Goal: Task Accomplishment & Management: Complete application form

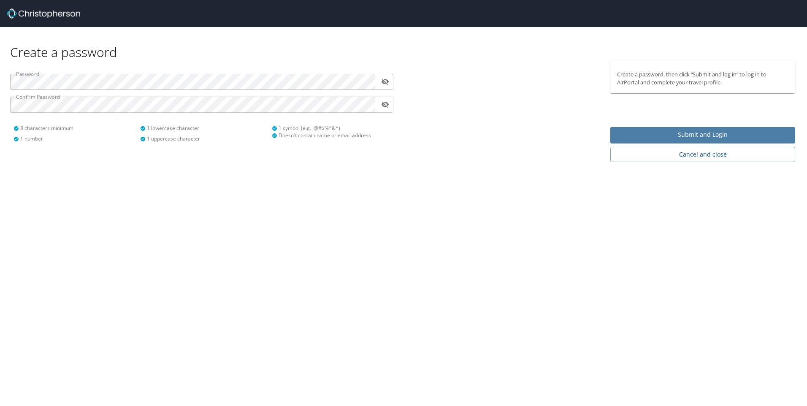
click at [703, 135] on span "Submit and Login" at bounding box center [702, 135] width 171 height 11
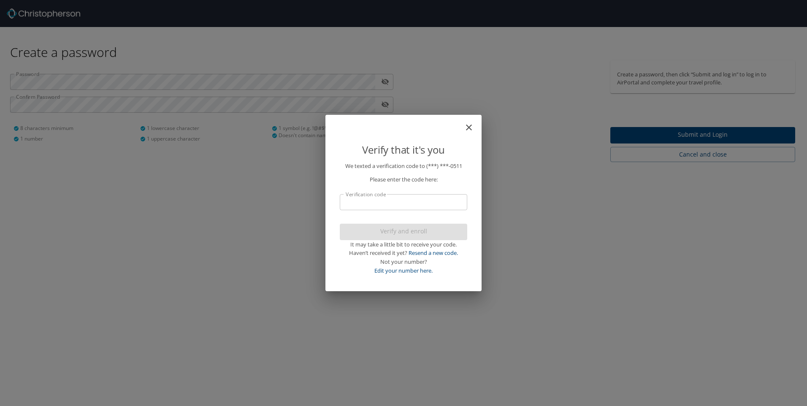
click at [408, 199] on input "Verification code" at bounding box center [403, 202] width 127 height 16
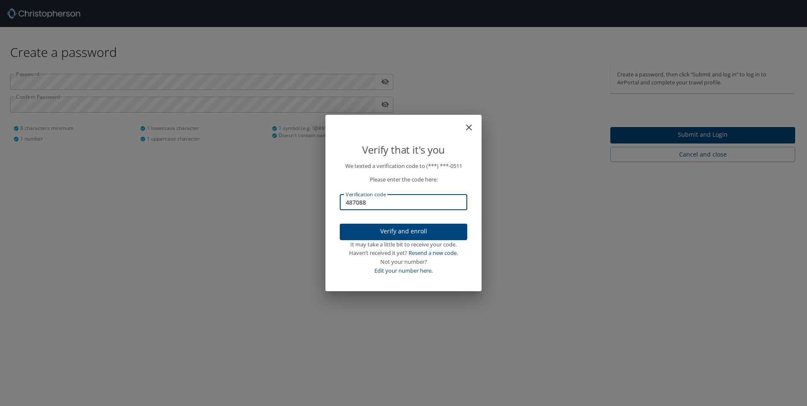
type input "487088"
click at [419, 230] on span "Verify and enroll" at bounding box center [403, 231] width 114 height 11
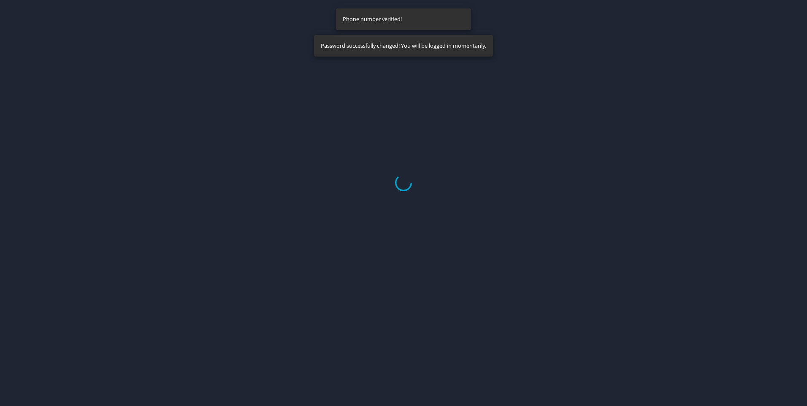
select select "US"
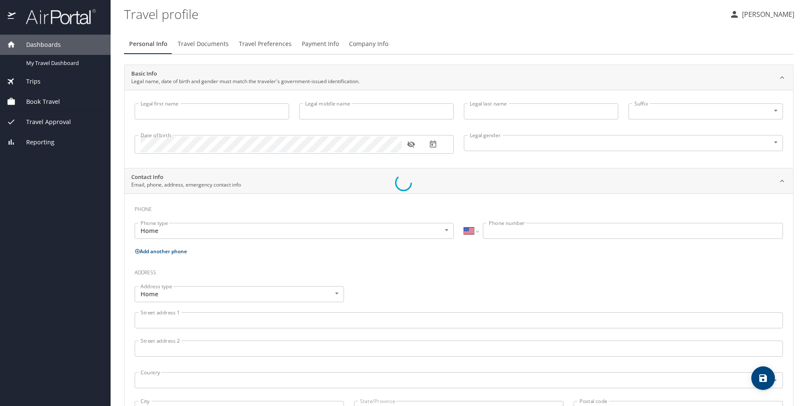
type input "[PERSON_NAME]"
type input "[DEMOGRAPHIC_DATA]"
select select "US"
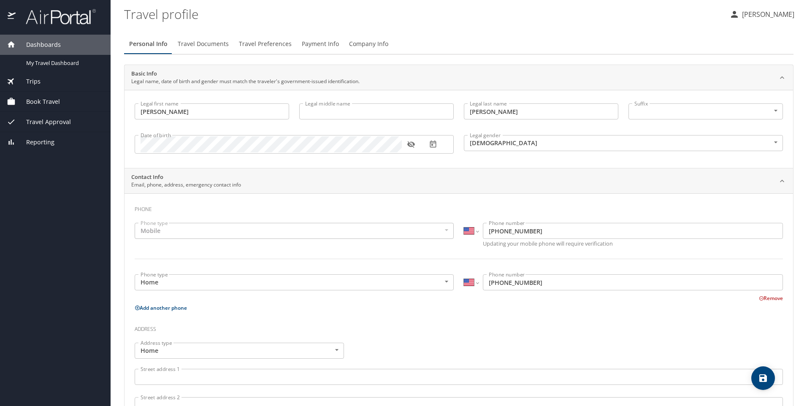
click at [251, 112] on input "[PERSON_NAME]" at bounding box center [212, 111] width 154 height 16
click at [188, 232] on div "Mobile" at bounding box center [294, 231] width 319 height 16
click at [259, 283] on body "Dashboards My Travel Dashboard Trips Current / Future Trips Past Trips Trips Mi…" at bounding box center [403, 203] width 807 height 406
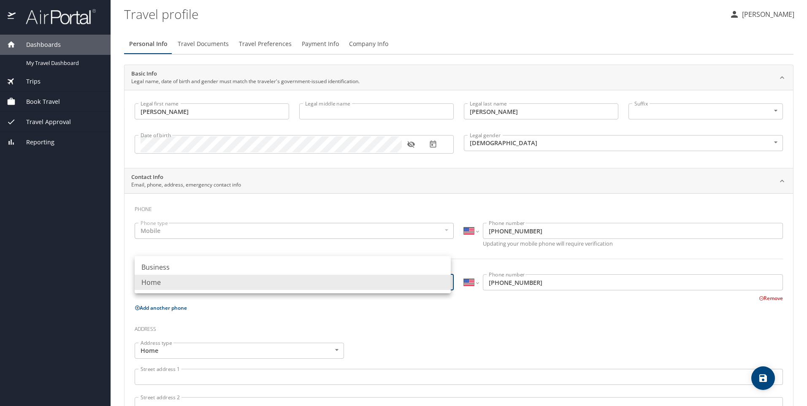
click at [182, 223] on div at bounding box center [403, 203] width 807 height 406
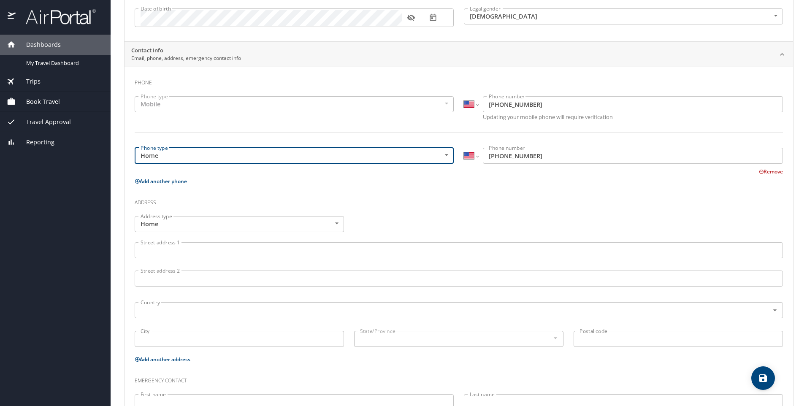
scroll to position [169, 0]
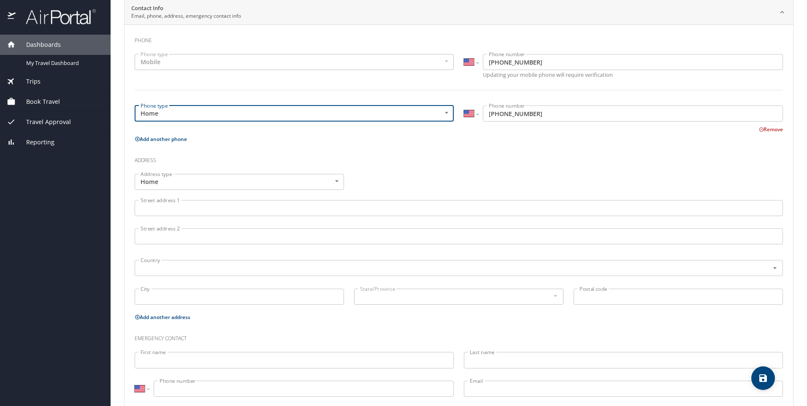
click at [181, 211] on input "Street address 1" at bounding box center [459, 208] width 648 height 16
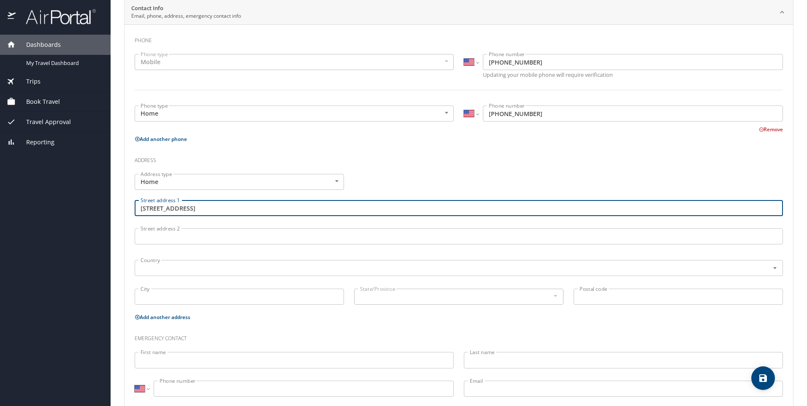
type input "[STREET_ADDRESS]"
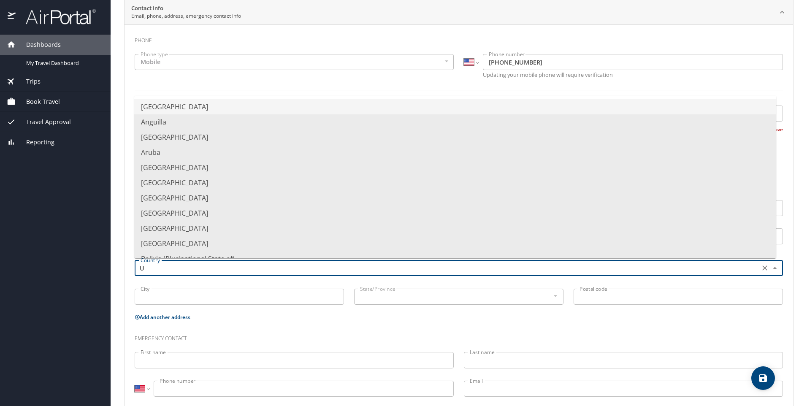
click at [214, 102] on li "[GEOGRAPHIC_DATA]" at bounding box center [455, 106] width 642 height 15
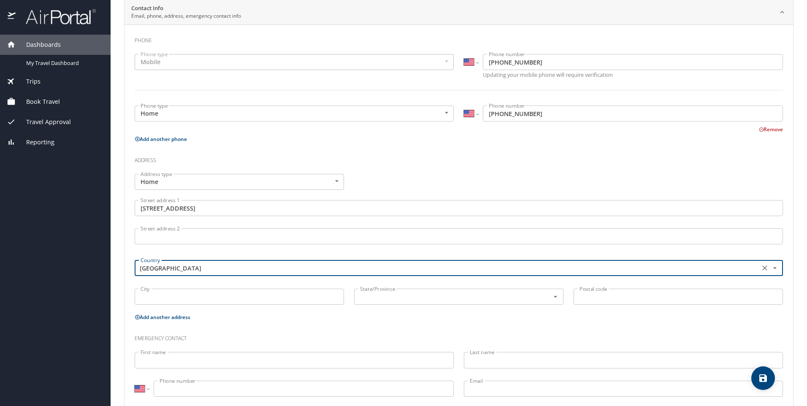
type input "[GEOGRAPHIC_DATA]"
click at [178, 293] on input "City" at bounding box center [239, 297] width 209 height 16
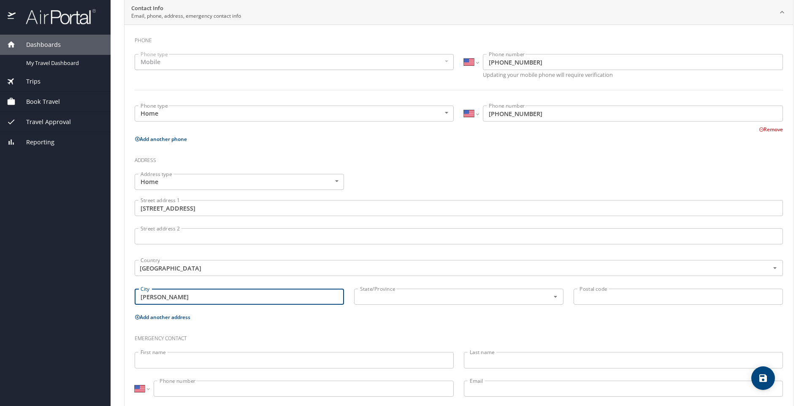
type input "[PERSON_NAME]"
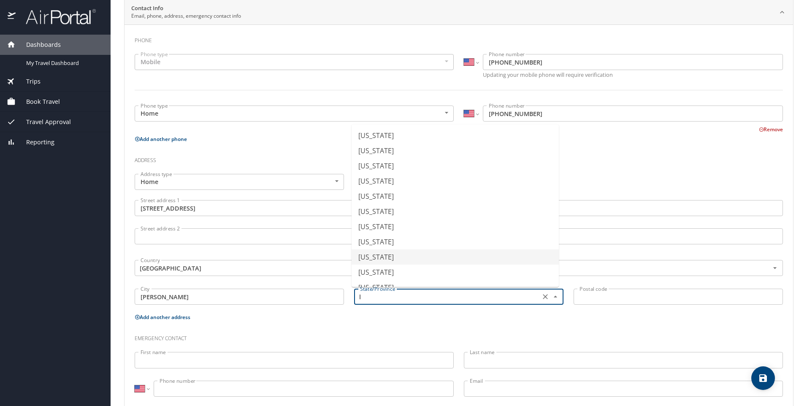
click at [377, 253] on li "[US_STATE]" at bounding box center [455, 256] width 207 height 15
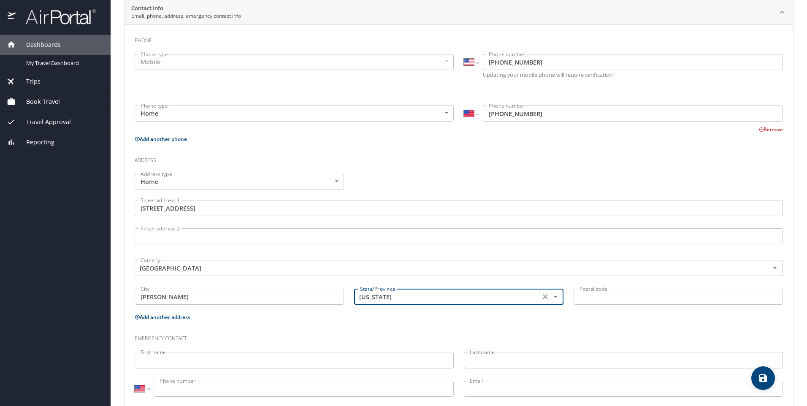
type input "[US_STATE]"
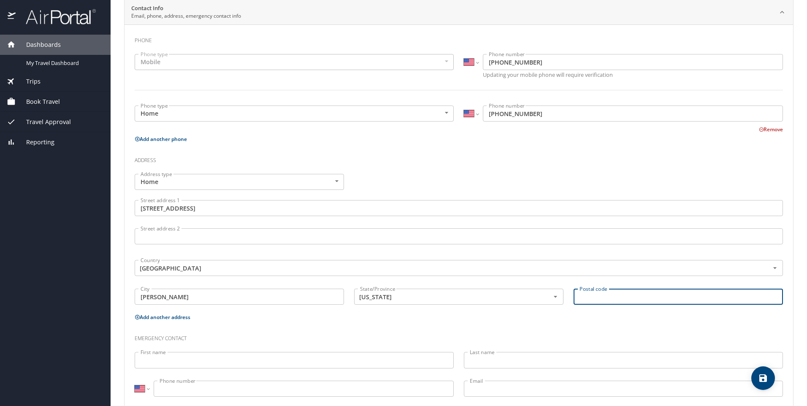
click at [623, 295] on input "Postal code" at bounding box center [677, 297] width 209 height 16
type input "70791"
click at [184, 360] on input "First name" at bounding box center [294, 360] width 319 height 16
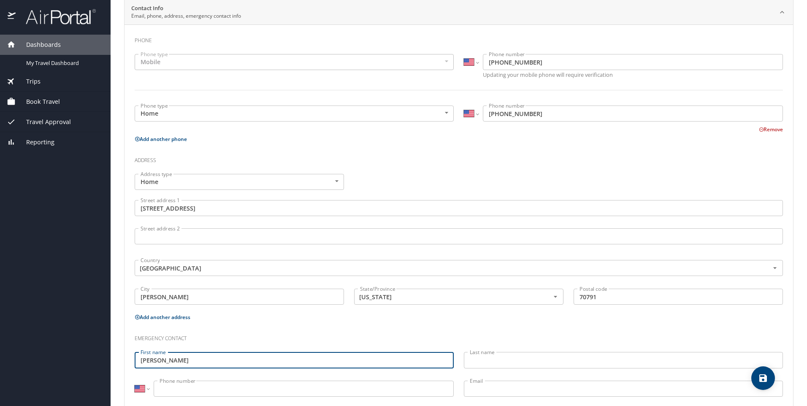
type input "[PERSON_NAME]"
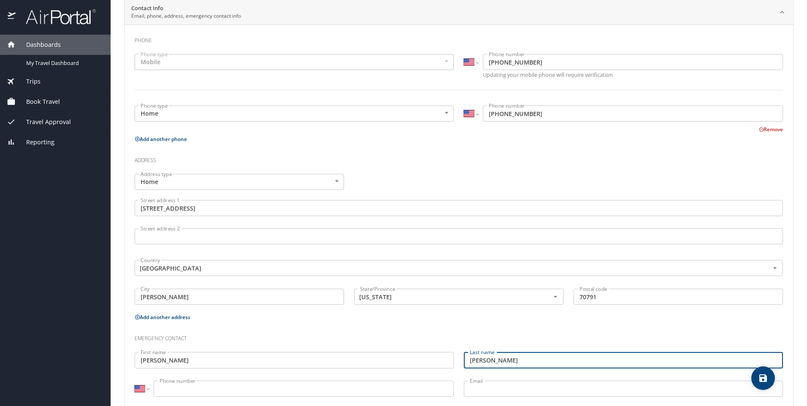
scroll to position [187, 0]
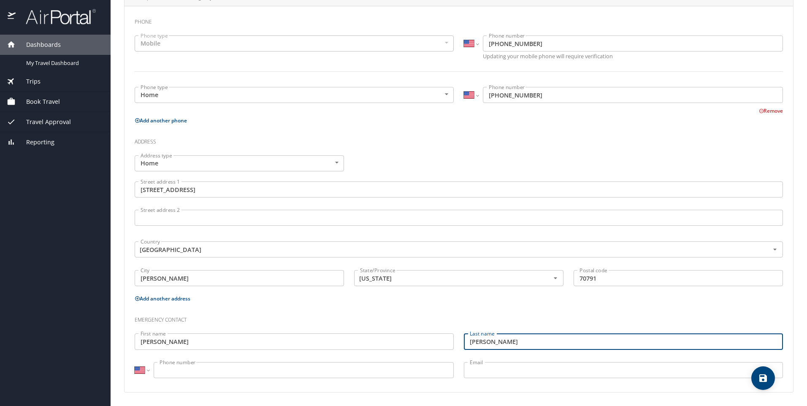
type input "[PERSON_NAME]"
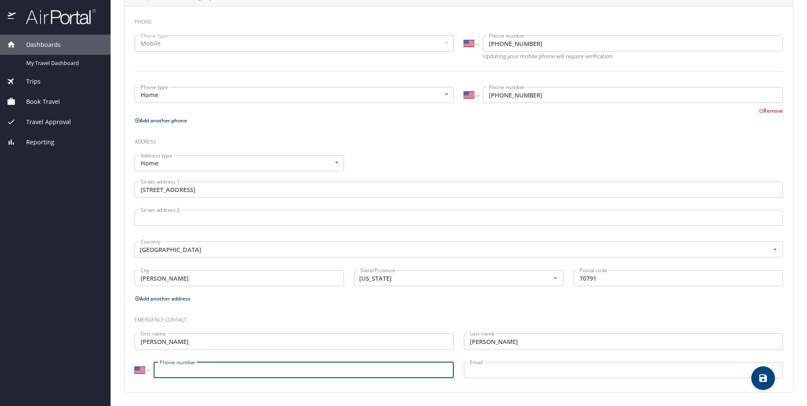
click at [194, 370] on input "Phone number" at bounding box center [304, 370] width 300 height 16
type input "[PHONE_NUMBER]"
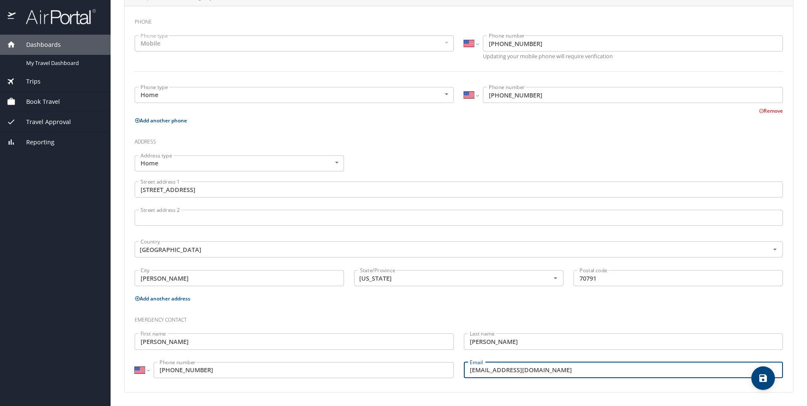
type input "[EMAIL_ADDRESS][DOMAIN_NAME]"
click at [659, 387] on div "Phone Phone type Mobile Mobile Phone type International [GEOGRAPHIC_DATA] [GEOG…" at bounding box center [458, 199] width 668 height 386
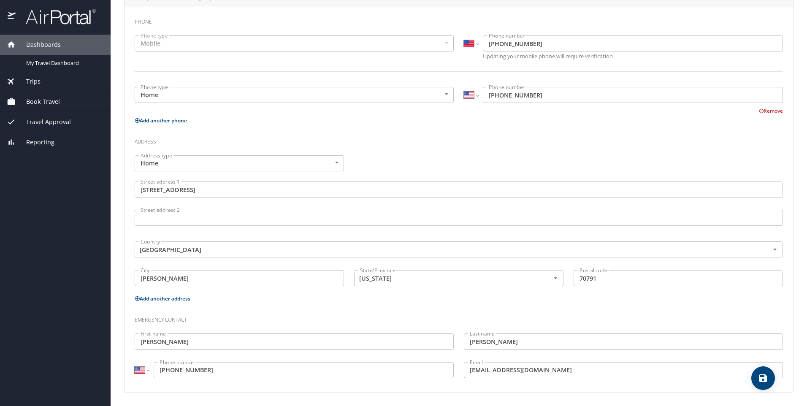
scroll to position [0, 0]
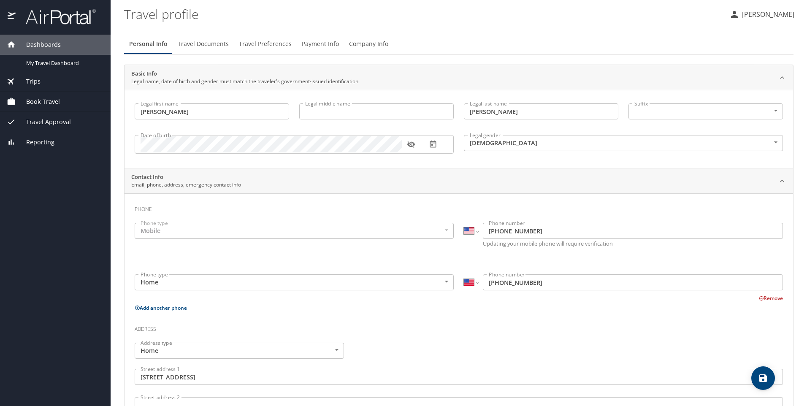
click at [209, 46] on span "Travel Documents" at bounding box center [203, 44] width 51 height 11
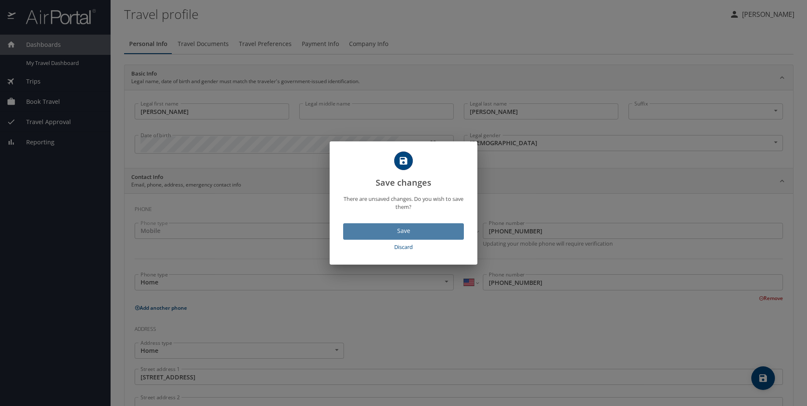
click at [403, 231] on span "Save" at bounding box center [403, 231] width 107 height 11
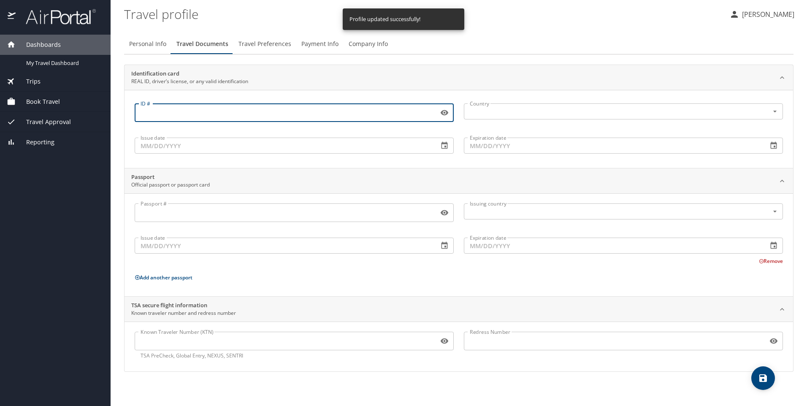
click at [181, 113] on input "ID #" at bounding box center [285, 113] width 300 height 16
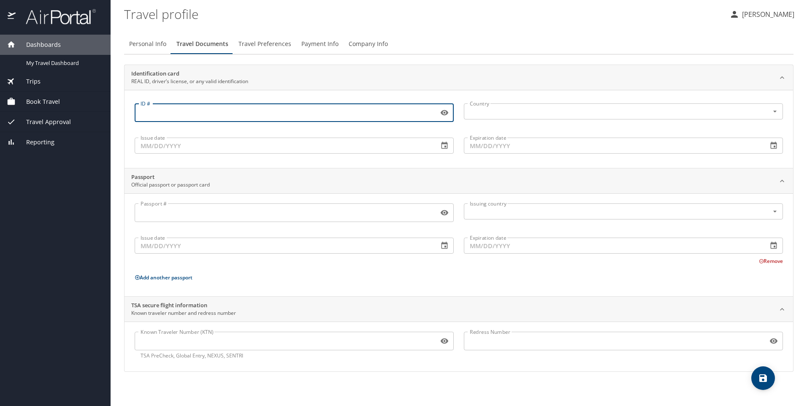
click at [188, 214] on input "Passport #" at bounding box center [285, 213] width 300 height 16
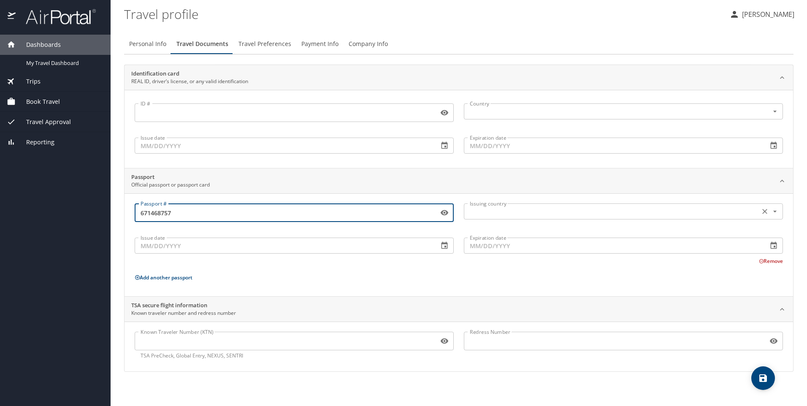
type input "671468757"
click at [498, 212] on input "text" at bounding box center [610, 211] width 289 height 11
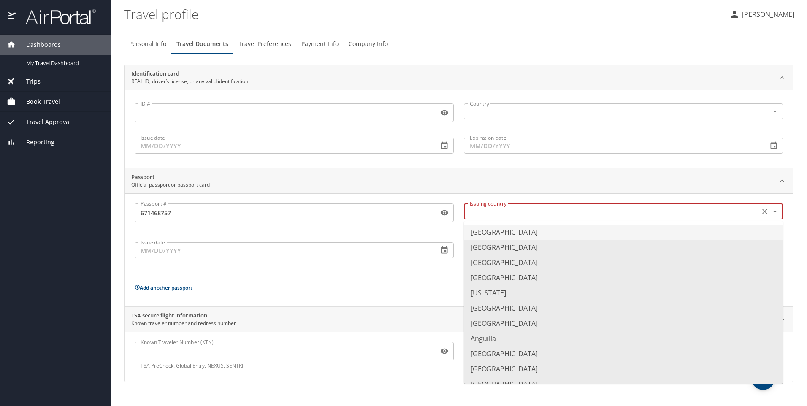
click at [509, 238] on li "[GEOGRAPHIC_DATA]" at bounding box center [623, 231] width 319 height 15
type input "[GEOGRAPHIC_DATA]"
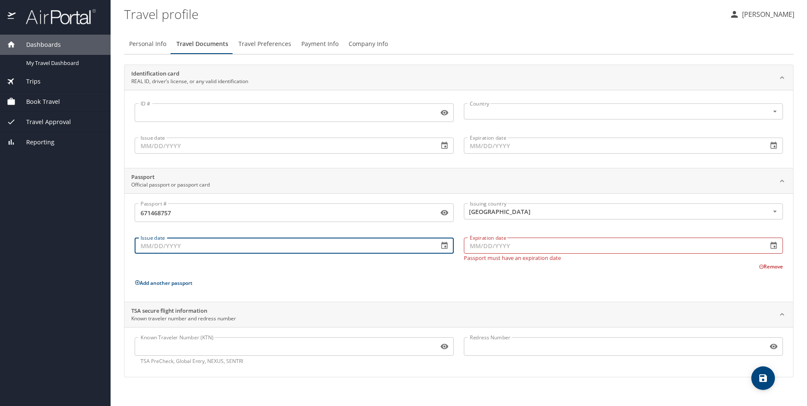
click at [227, 250] on input "Issue date" at bounding box center [283, 246] width 297 height 16
type input "[DATE]"
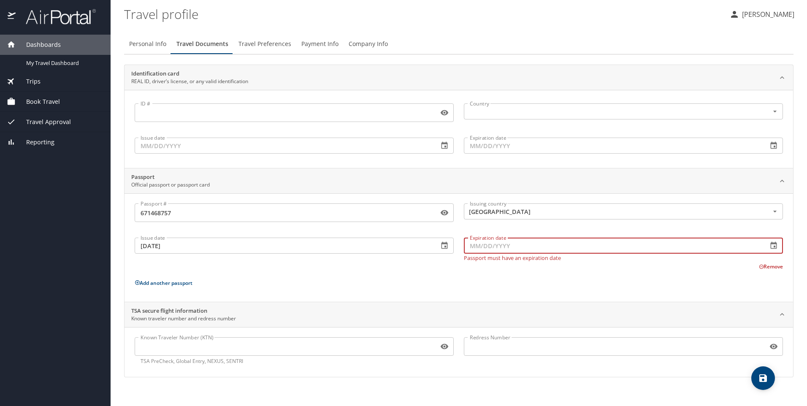
click at [475, 245] on input "Expiration date" at bounding box center [612, 246] width 297 height 16
type input "[DATE]"
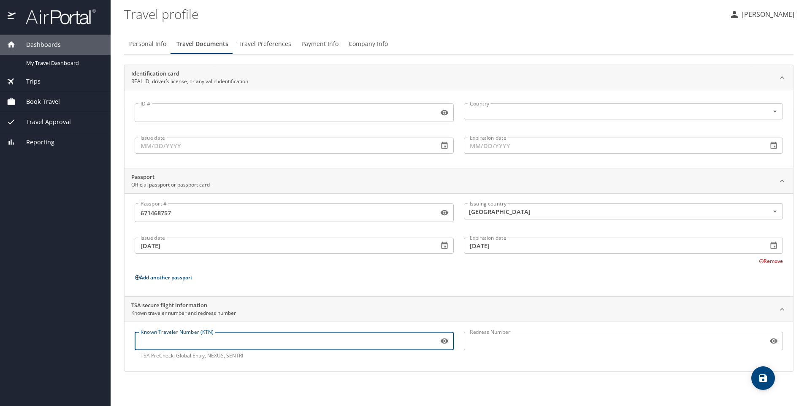
click at [204, 341] on input "Known Traveler Number (KTN)" at bounding box center [285, 341] width 300 height 16
type input "168685330"
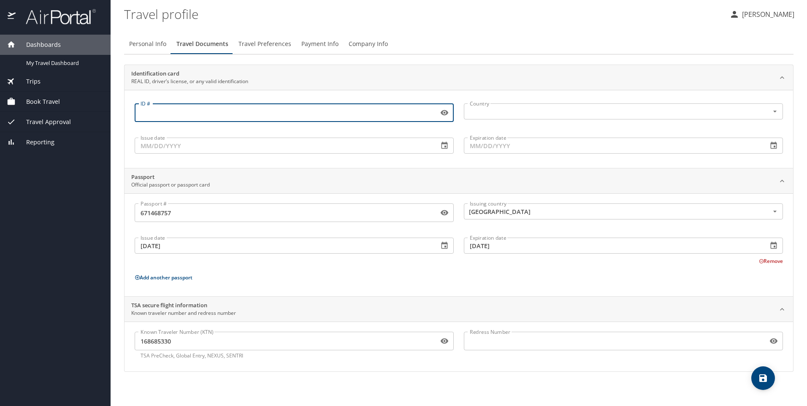
click at [196, 107] on input "ID #" at bounding box center [285, 113] width 300 height 16
type input "008436993"
click at [492, 111] on input "text" at bounding box center [610, 111] width 289 height 11
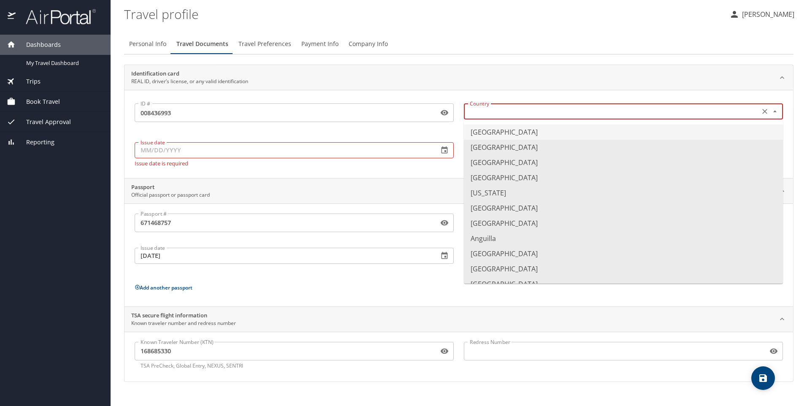
click at [495, 134] on li "[GEOGRAPHIC_DATA]" at bounding box center [623, 131] width 319 height 15
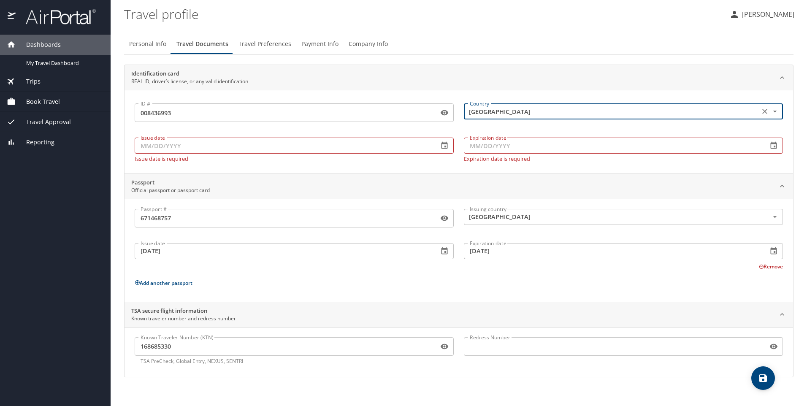
type input "[GEOGRAPHIC_DATA]"
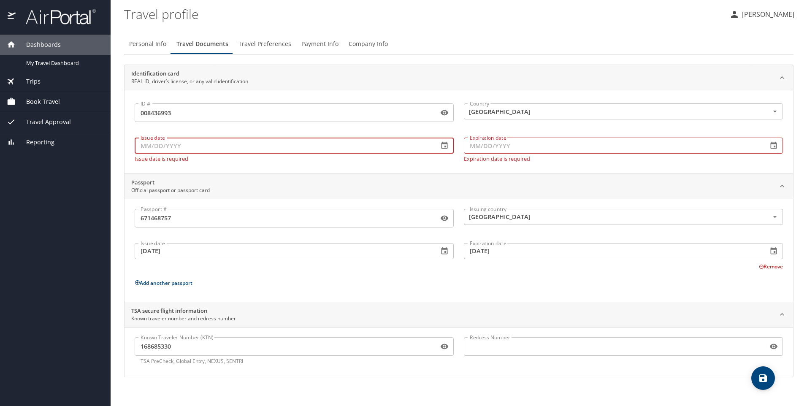
click at [322, 143] on input "Issue date" at bounding box center [283, 146] width 297 height 16
type input "[DATE]"
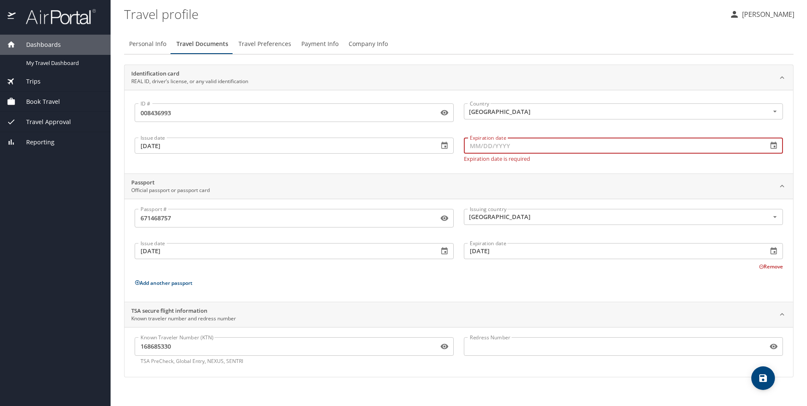
click at [472, 148] on input "Expiration date" at bounding box center [612, 146] width 297 height 16
type input "[DATE]"
click at [272, 43] on span "Travel Preferences" at bounding box center [264, 44] width 53 height 11
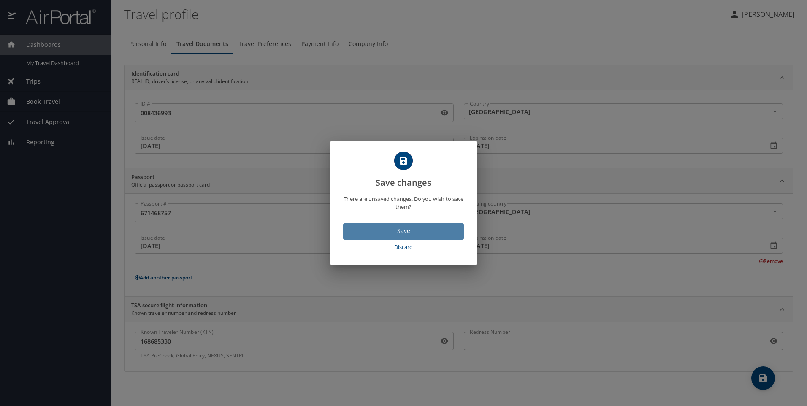
click at [406, 233] on span "Save" at bounding box center [403, 231] width 107 height 11
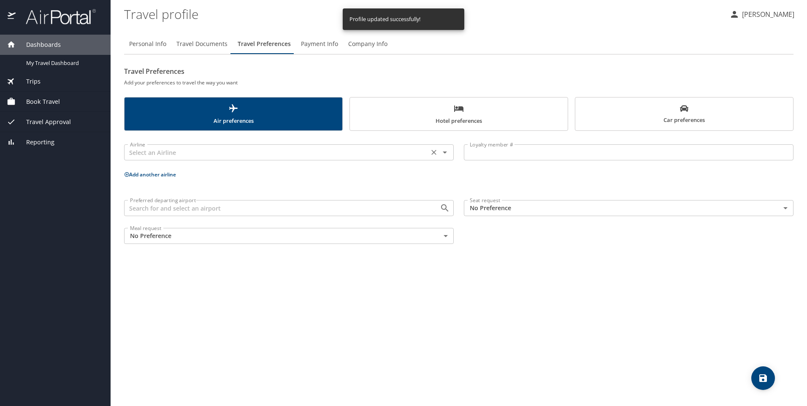
click at [217, 153] on input "text" at bounding box center [277, 152] width 300 height 11
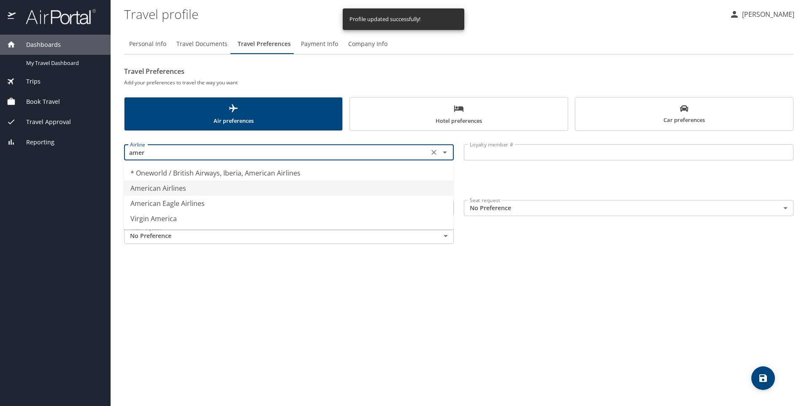
click at [209, 184] on li "American Airlines" at bounding box center [289, 188] width 330 height 15
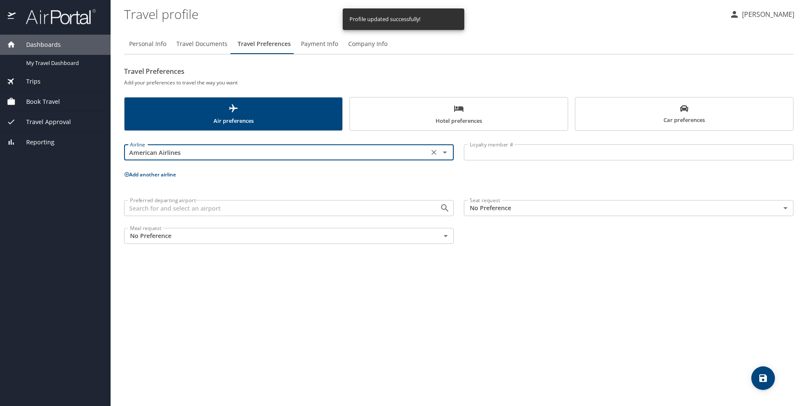
type input "American Airlines"
click at [483, 151] on input "Loyalty member #" at bounding box center [629, 152] width 330 height 16
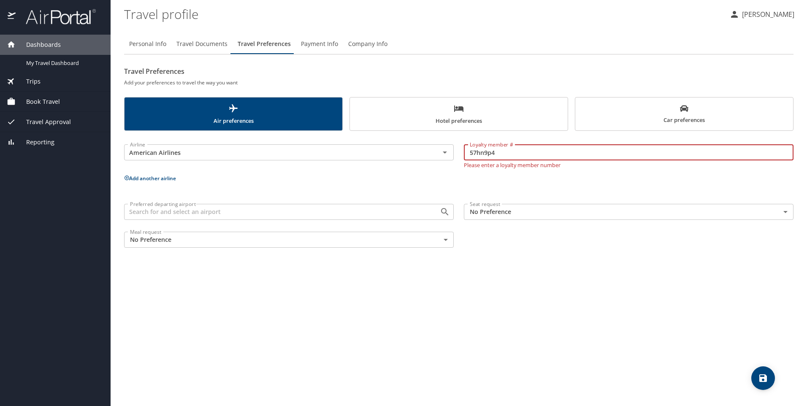
type input "57hn9p4"
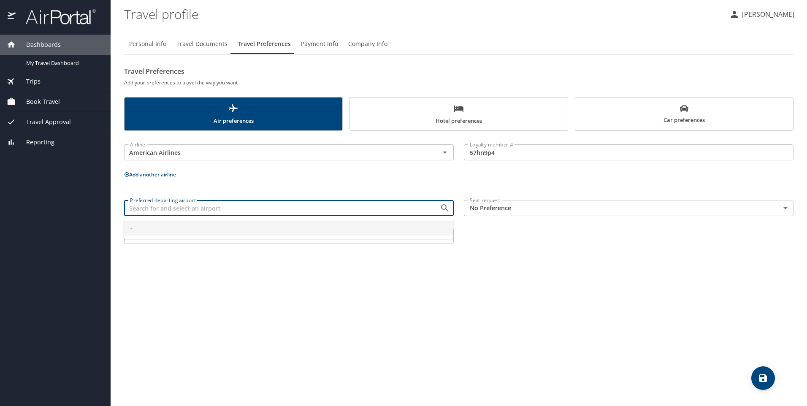
click at [203, 213] on input "Preferred departing airport" at bounding box center [277, 208] width 300 height 11
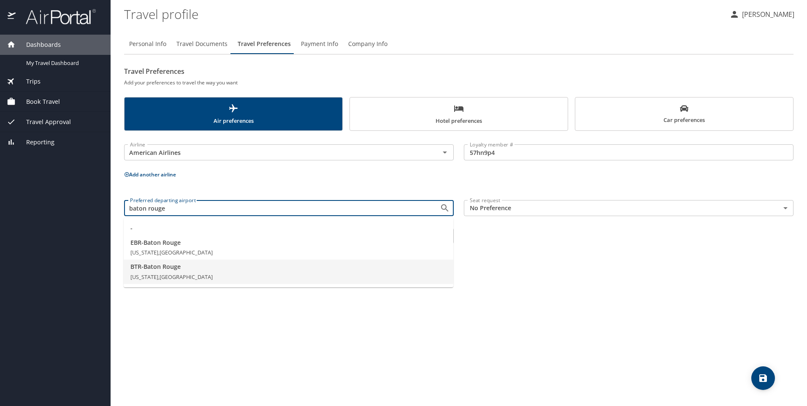
click at [193, 270] on span "BTR - Baton Rouge" at bounding box center [288, 266] width 316 height 9
type input "BTR - Baton Rouge"
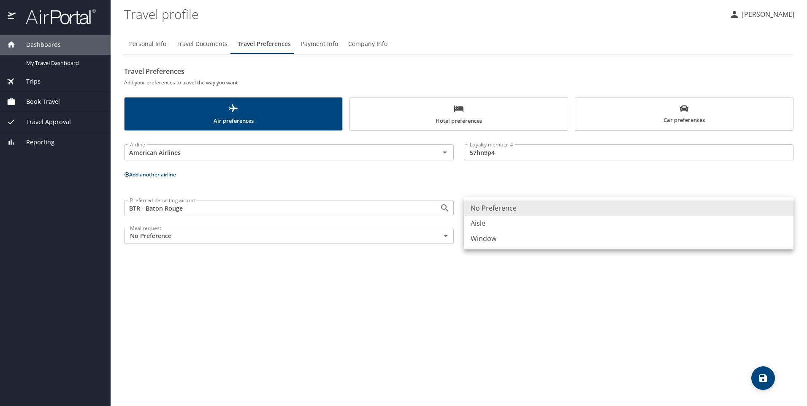
click at [545, 208] on body "Dashboards My Travel Dashboard Trips Current / Future Trips Past Trips Trips Mi…" at bounding box center [403, 203] width 807 height 406
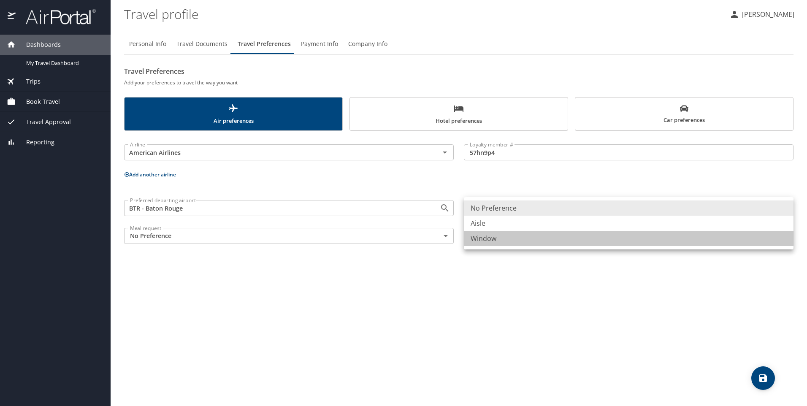
click at [530, 241] on li "Window" at bounding box center [629, 238] width 330 height 15
type input "Window"
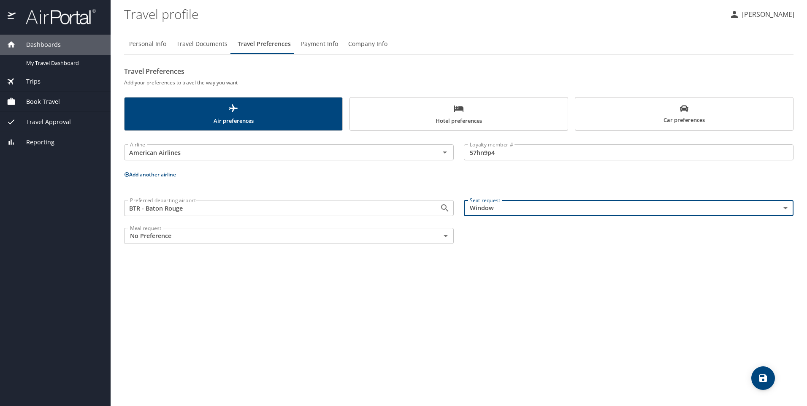
click at [227, 237] on body "Dashboards My Travel Dashboard Trips Current / Future Trips Past Trips Trips Mi…" at bounding box center [403, 203] width 807 height 406
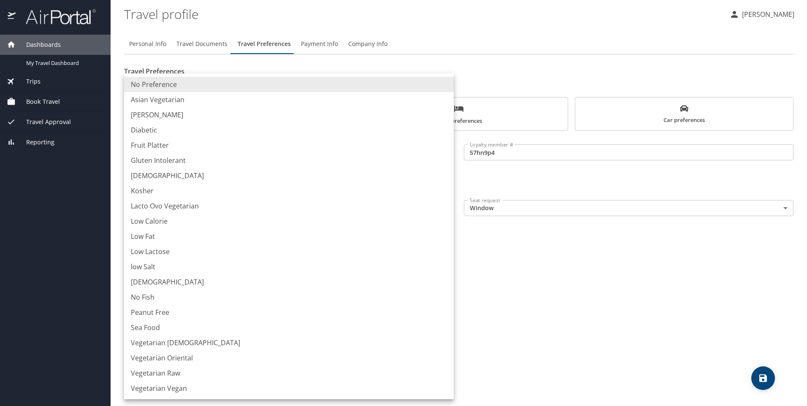
click at [198, 86] on li "No Preference" at bounding box center [289, 84] width 330 height 15
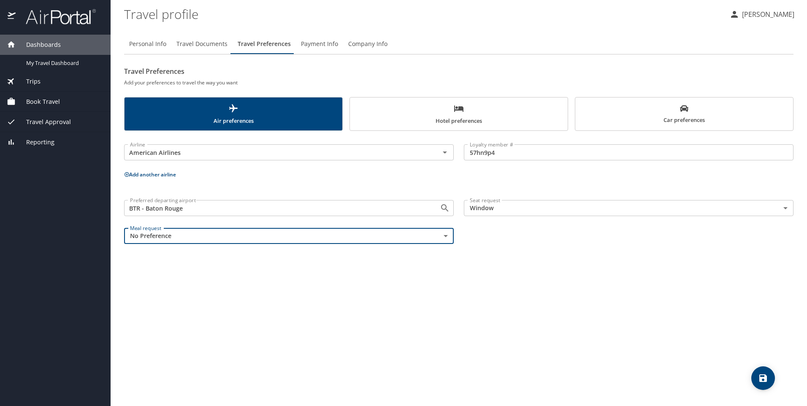
click at [148, 176] on button "Add another airline" at bounding box center [150, 174] width 52 height 7
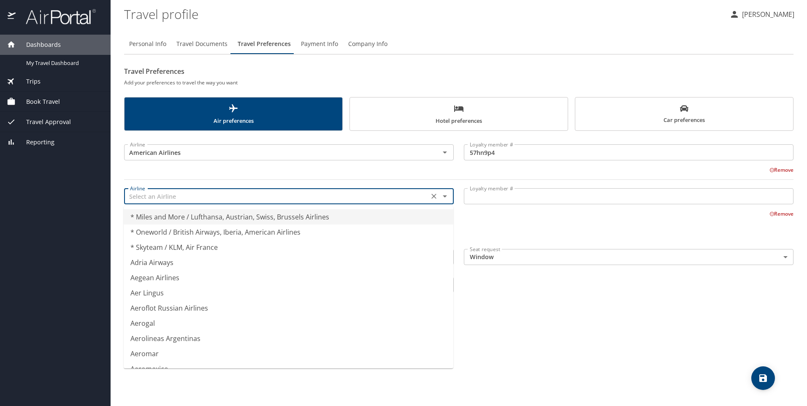
click at [173, 200] on input "text" at bounding box center [277, 196] width 300 height 11
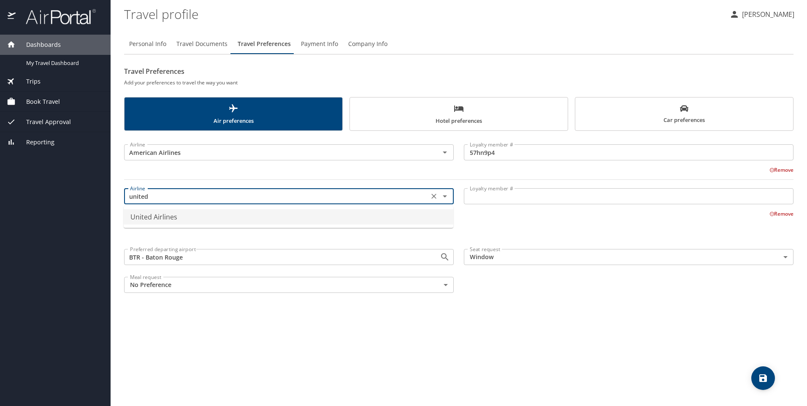
click at [184, 217] on li "United Airlines" at bounding box center [289, 216] width 330 height 15
click at [569, 205] on p at bounding box center [629, 205] width 330 height 2
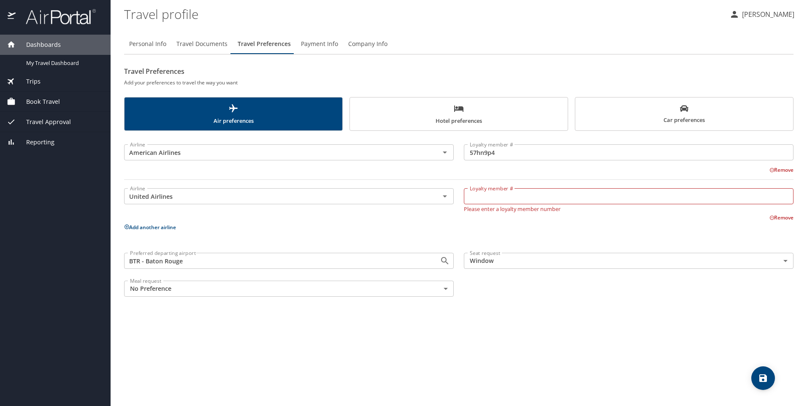
click at [603, 195] on input "Loyalty member #" at bounding box center [629, 196] width 330 height 16
click at [237, 191] on input "United Airlines" at bounding box center [277, 196] width 300 height 11
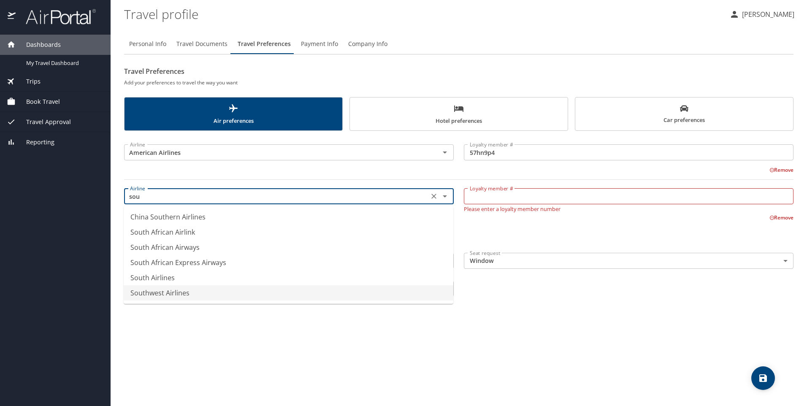
click at [177, 293] on li "Southwest Airlines" at bounding box center [289, 292] width 330 height 15
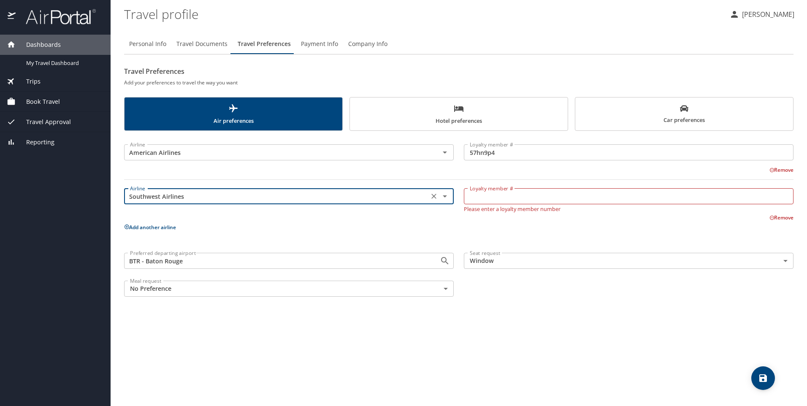
type input "Southwest Airlines"
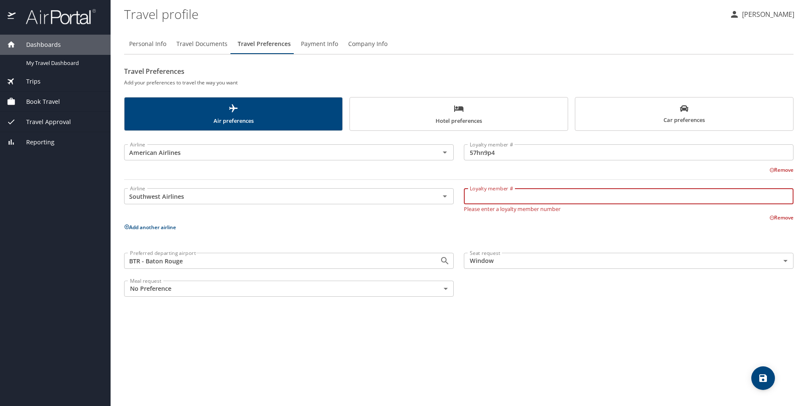
click at [520, 199] on input "Loyalty member #" at bounding box center [629, 196] width 330 height 16
type input "22541386825"
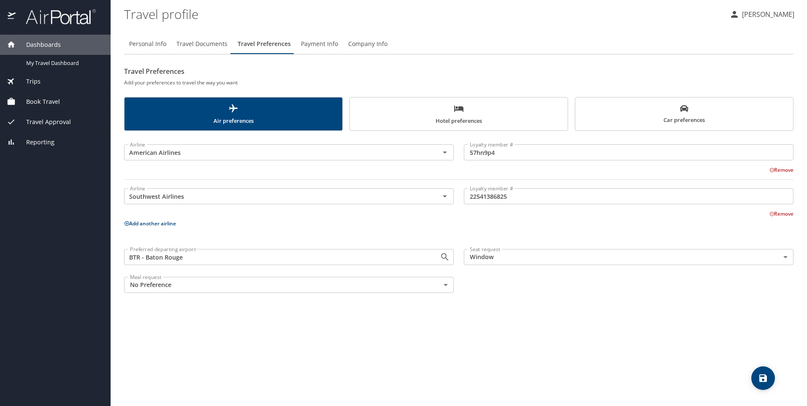
click at [157, 226] on button "Add another airline" at bounding box center [150, 223] width 52 height 7
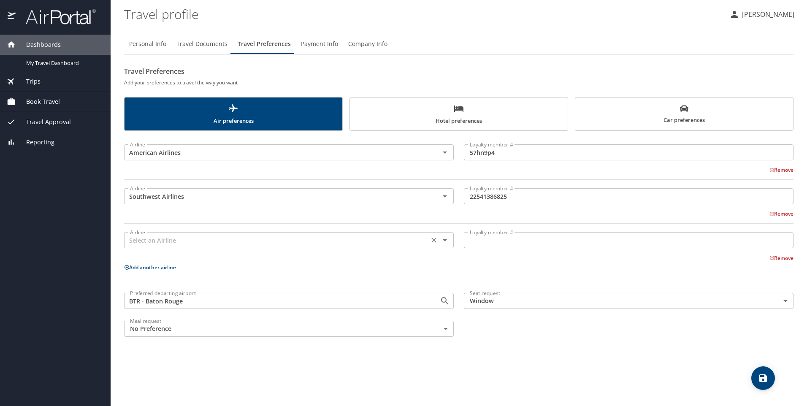
click at [176, 240] on input "text" at bounding box center [277, 240] width 300 height 11
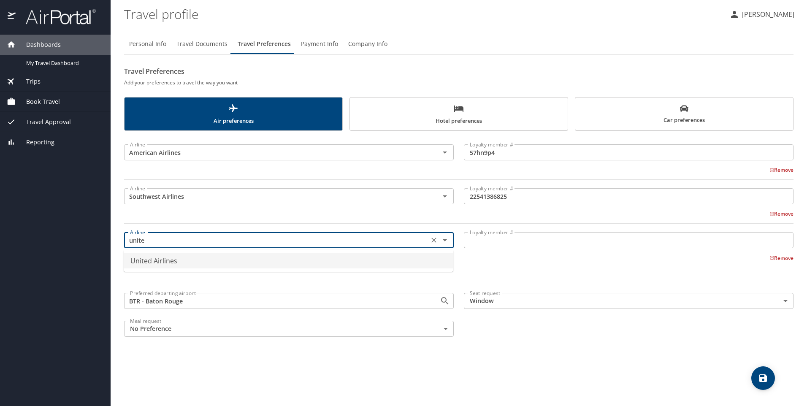
click at [176, 261] on li "United Airlines" at bounding box center [289, 260] width 330 height 15
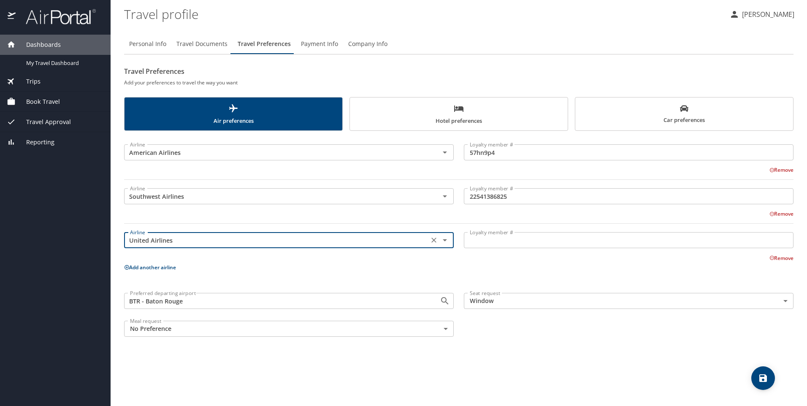
type input "United Airlines"
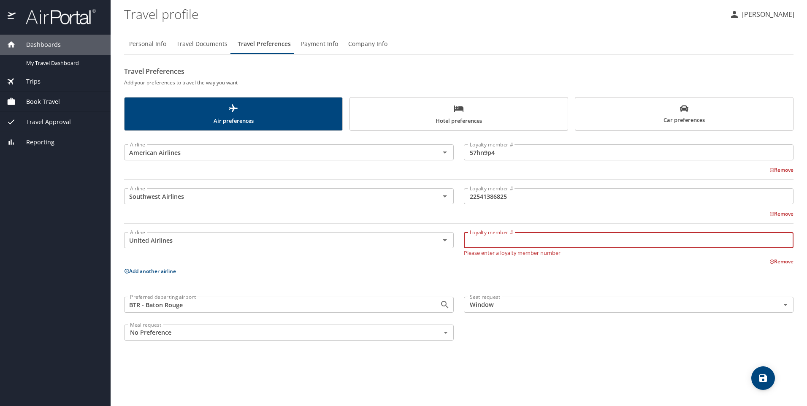
click at [528, 240] on input "Loyalty member #" at bounding box center [629, 240] width 330 height 16
type input "Mvz94001"
click at [453, 109] on span "Hotel preferences" at bounding box center [459, 114] width 208 height 22
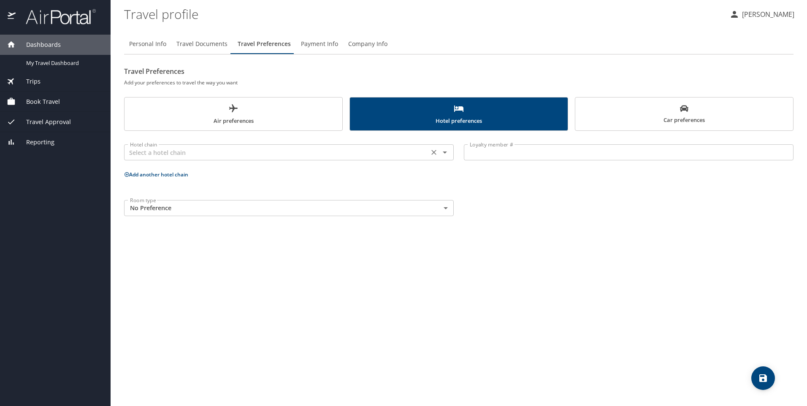
click at [282, 156] on input "text" at bounding box center [277, 152] width 300 height 11
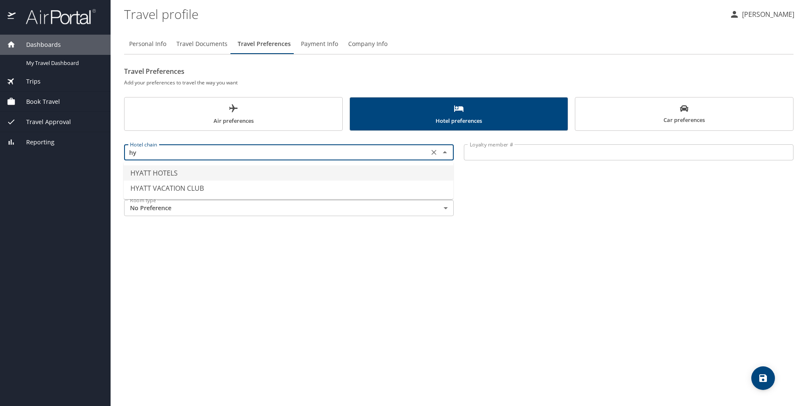
click at [252, 169] on li "HYATT HOTELS" at bounding box center [289, 172] width 330 height 15
type input "HYATT HOTELS"
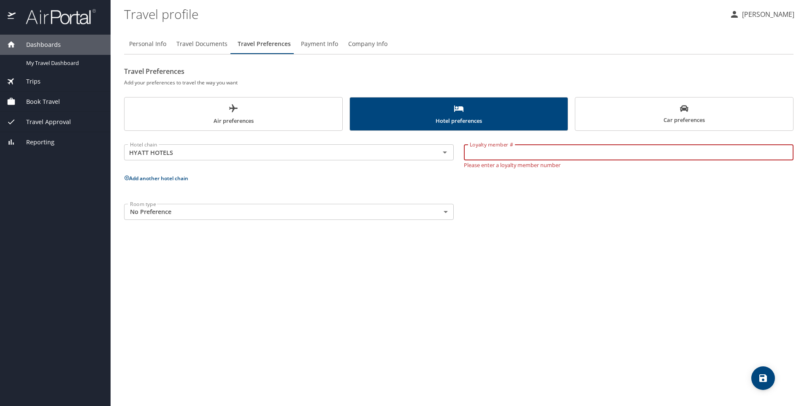
click at [536, 154] on input "Loyalty member #" at bounding box center [629, 152] width 330 height 16
type input "554111920n"
click at [152, 181] on div "Hotel chain HYATT HOTELS Hotel chain Loyalty member # 554111920n Loyalty member…" at bounding box center [458, 180] width 669 height 89
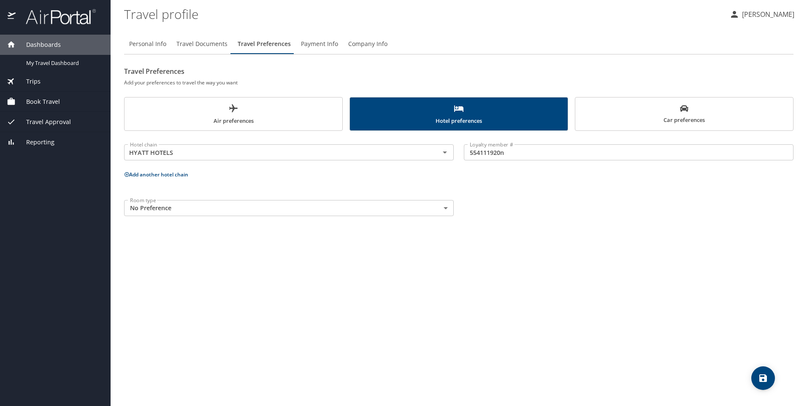
click at [163, 210] on body "Dashboards My Travel Dashboard Trips Current / Future Trips Past Trips Trips Mi…" at bounding box center [403, 203] width 807 height 406
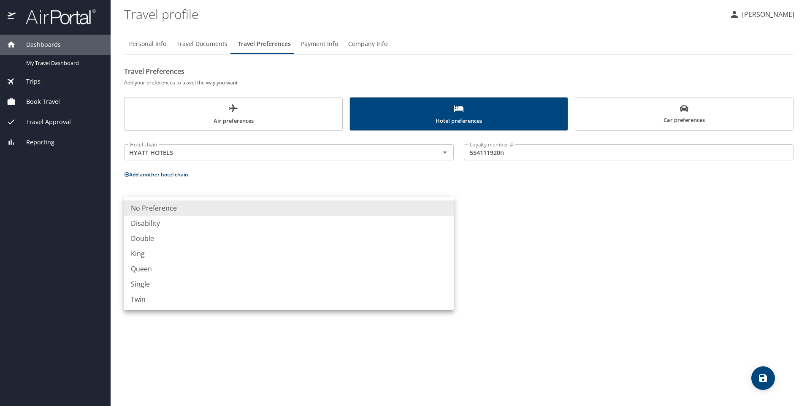
click at [160, 254] on li "King" at bounding box center [289, 253] width 330 height 15
type input "King"
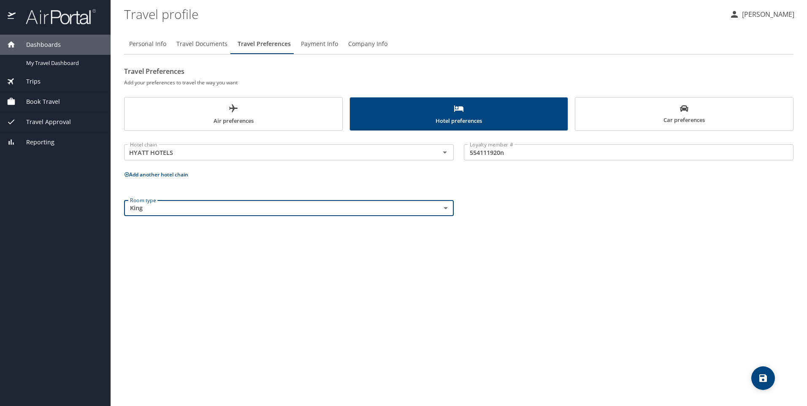
click at [162, 176] on button "Add another hotel chain" at bounding box center [156, 174] width 64 height 7
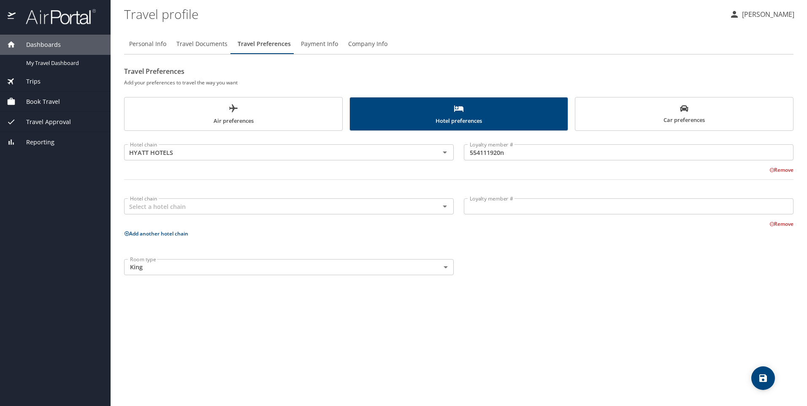
click at [493, 204] on input "Loyalty member #" at bounding box center [629, 206] width 330 height 16
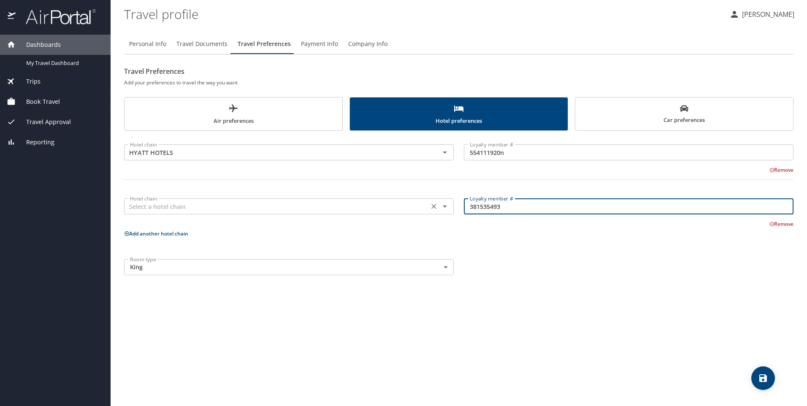
type input "381535493"
click at [330, 206] on input "text" at bounding box center [277, 206] width 300 height 11
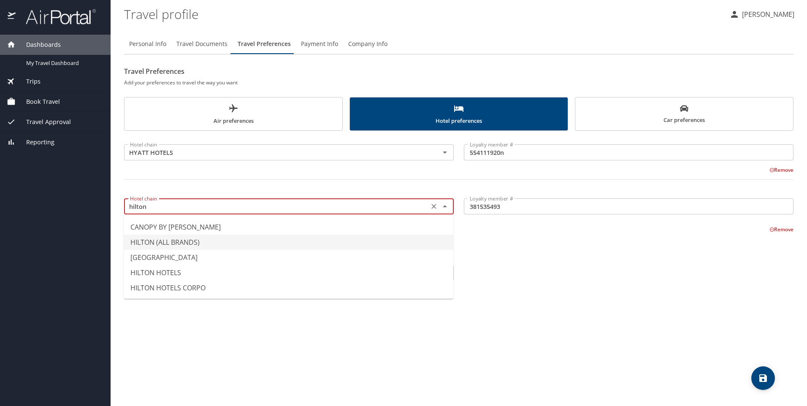
click at [206, 240] on li "HILTON (ALL BRANDS)" at bounding box center [289, 242] width 330 height 15
type input "HILTON (ALL BRANDS)"
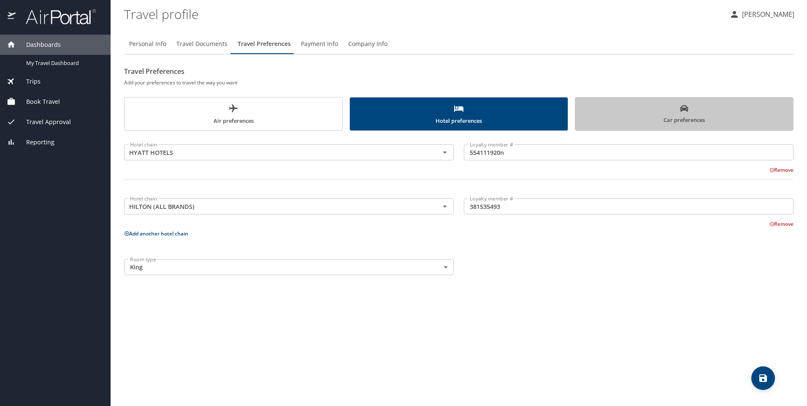
click at [687, 121] on span "Car preferences" at bounding box center [684, 114] width 208 height 21
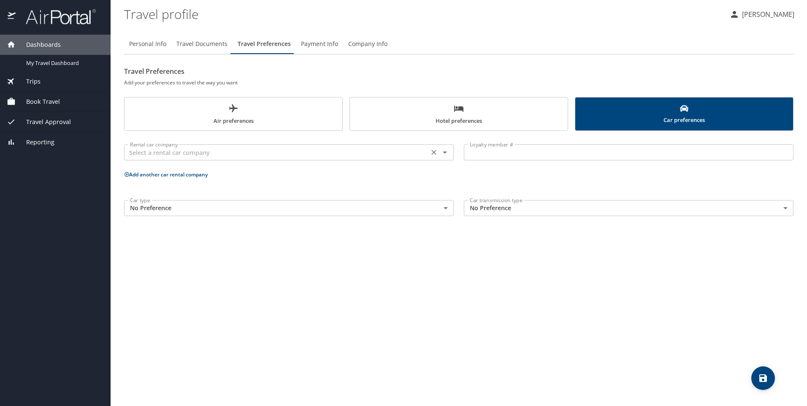
click at [185, 151] on input "text" at bounding box center [277, 152] width 300 height 11
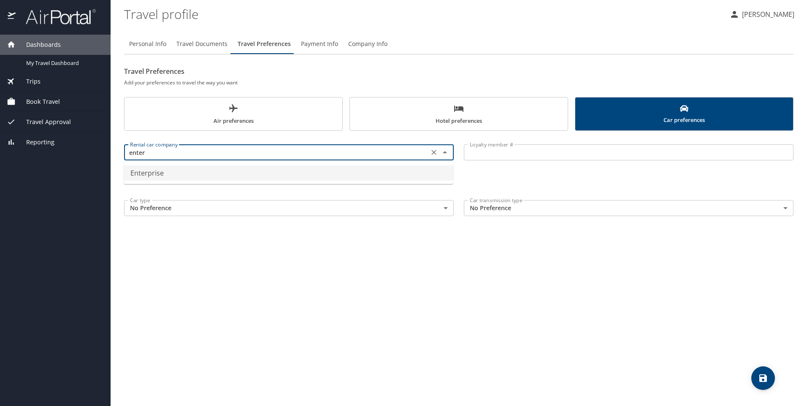
click at [252, 242] on div "Personal Info Travel Documents Travel Preferences Payment Info Company Info Tra…" at bounding box center [458, 216] width 669 height 379
type input "Enterprise"
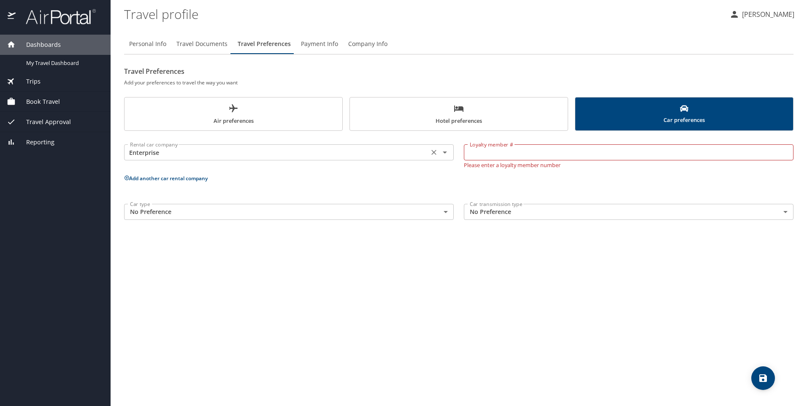
click at [295, 157] on input "Enterprise" at bounding box center [277, 152] width 300 height 11
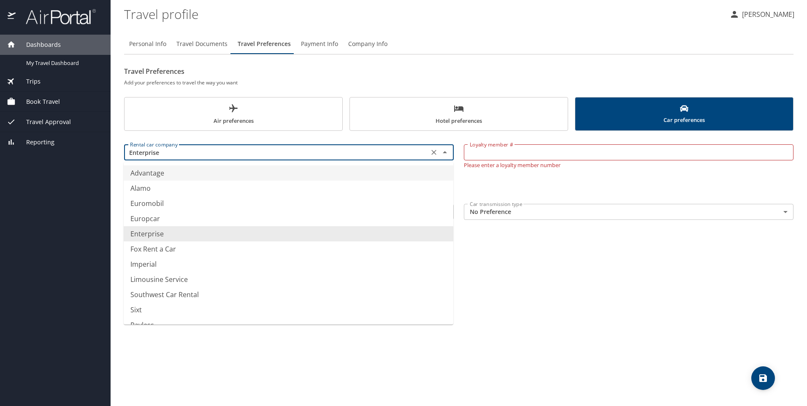
click at [452, 116] on span "Hotel preferences" at bounding box center [459, 114] width 208 height 22
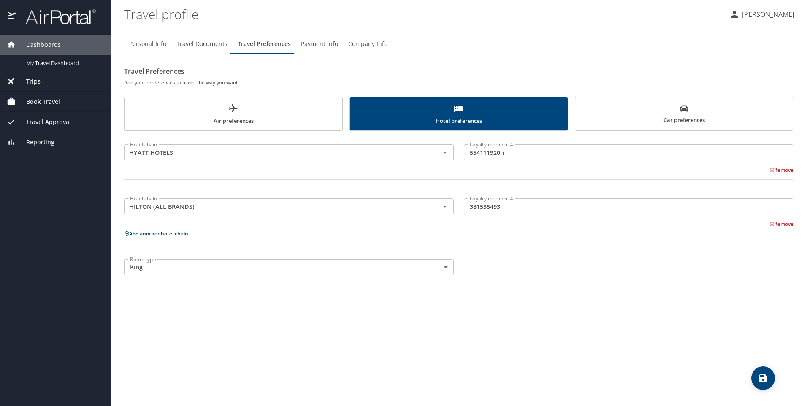
click at [678, 114] on span "Car preferences" at bounding box center [684, 114] width 208 height 21
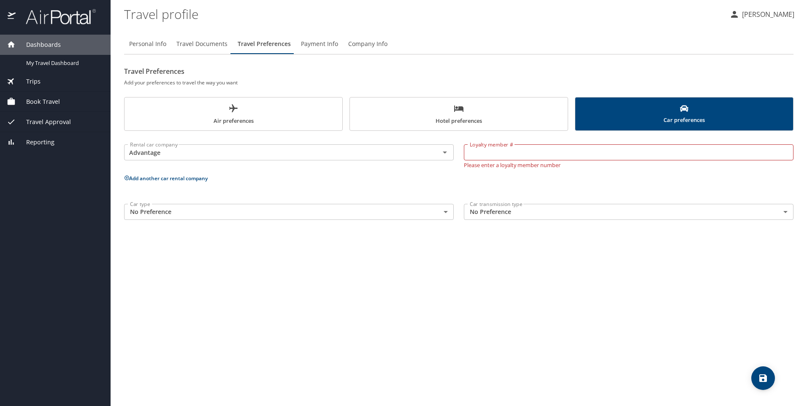
click at [313, 47] on span "Payment Info" at bounding box center [319, 44] width 37 height 11
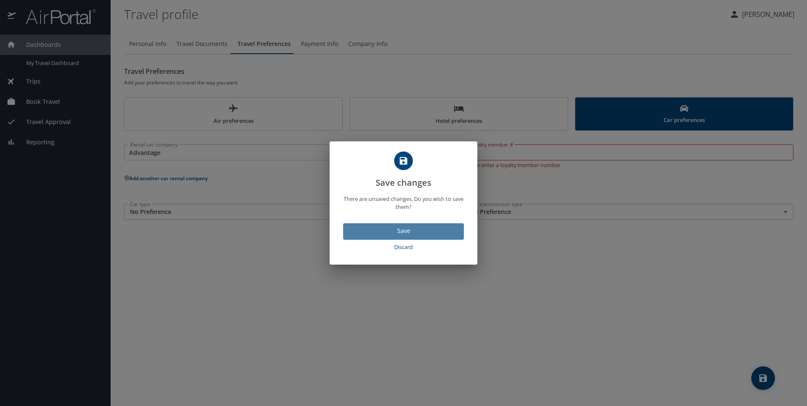
click at [406, 228] on span "Save" at bounding box center [403, 231] width 107 height 11
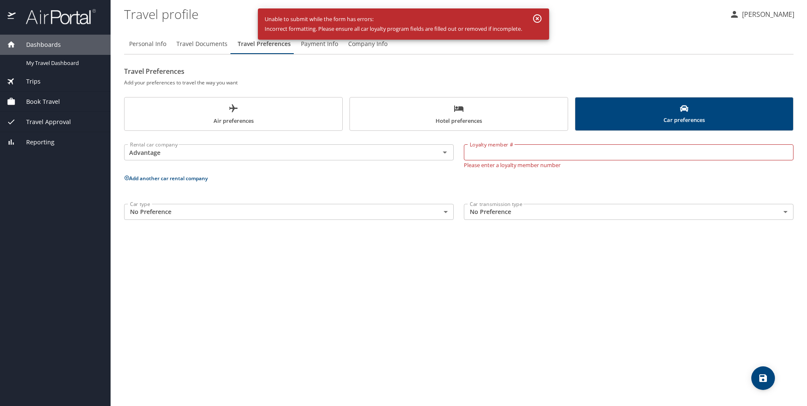
click at [541, 16] on icon "button" at bounding box center [537, 18] width 8 height 8
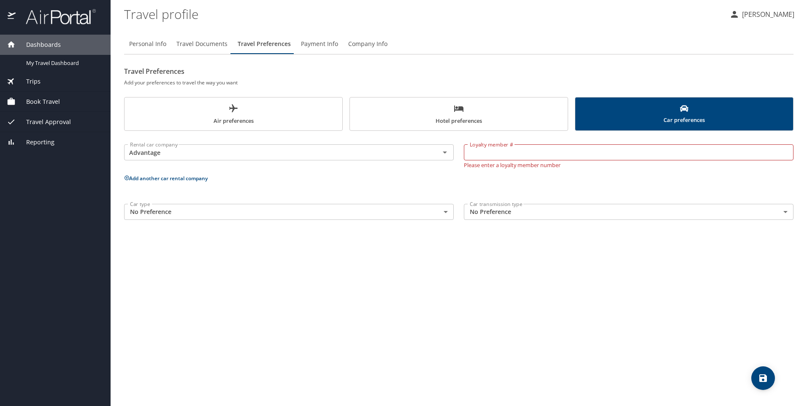
click at [511, 160] on input "Loyalty member #" at bounding box center [629, 152] width 330 height 16
click at [421, 150] on input "Advantage" at bounding box center [277, 152] width 300 height 11
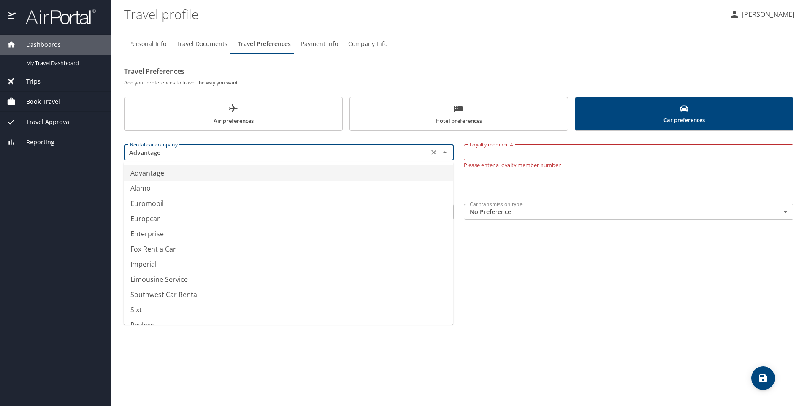
click at [434, 151] on icon "Clear" at bounding box center [434, 152] width 8 height 8
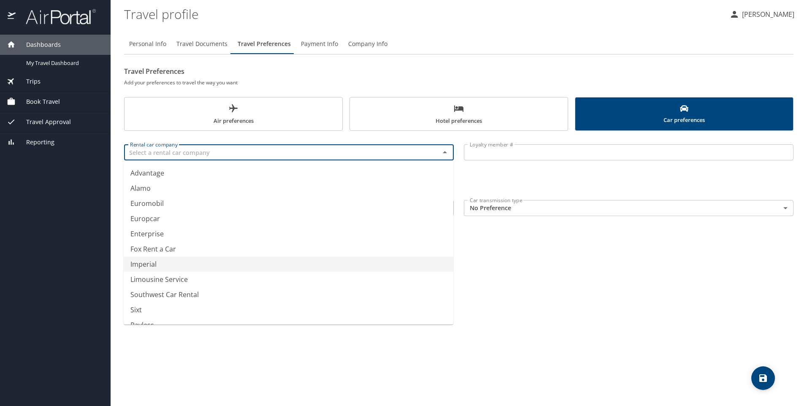
type input "Imperial"
click at [540, 280] on div "Personal Info Travel Documents Travel Preferences Payment Info Company Info Tra…" at bounding box center [458, 216] width 669 height 379
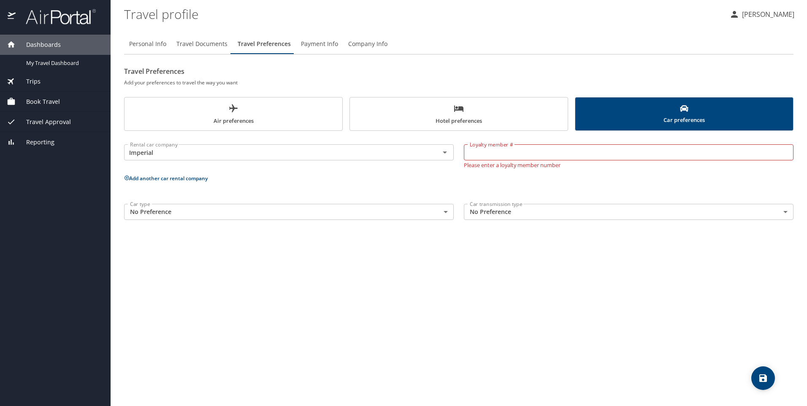
click at [314, 47] on span "Payment Info" at bounding box center [319, 44] width 37 height 11
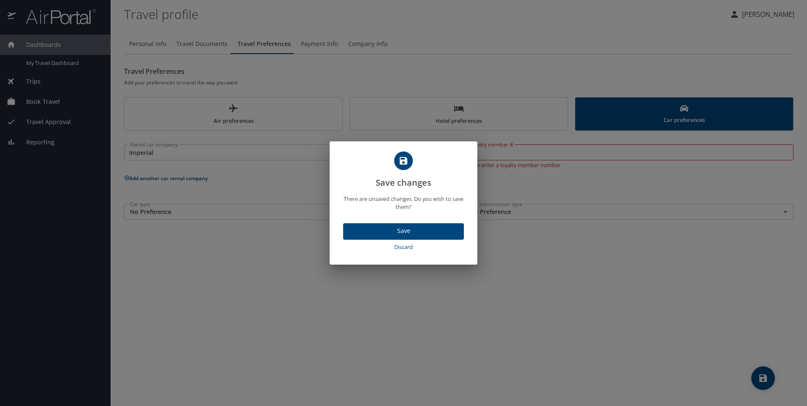
click at [400, 229] on span "Save" at bounding box center [403, 231] width 107 height 11
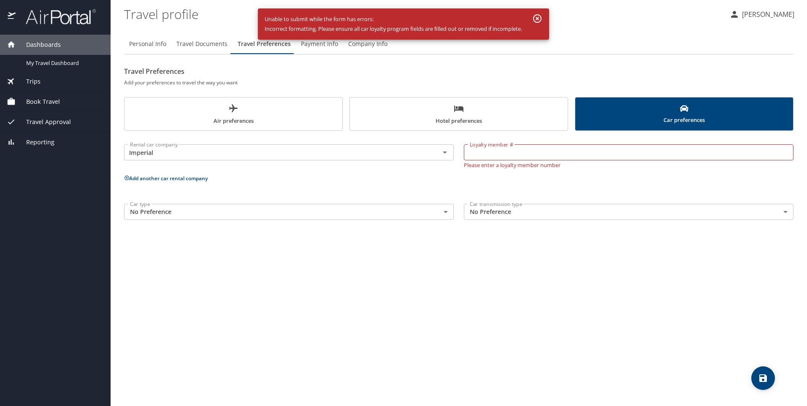
click at [538, 21] on icon "button" at bounding box center [537, 19] width 10 height 10
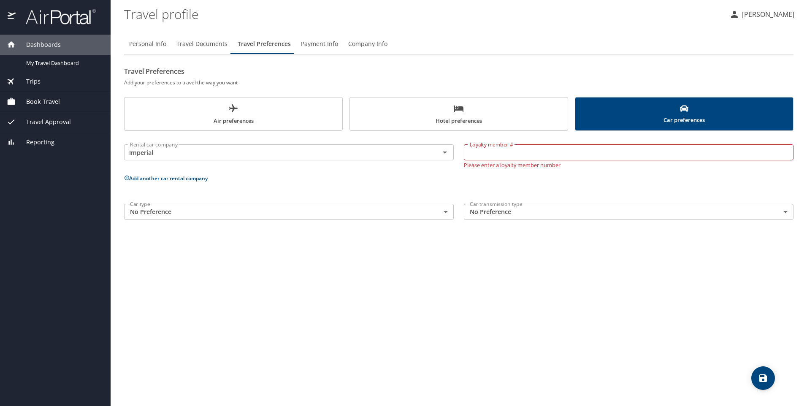
click at [514, 150] on input "Loyalty member #" at bounding box center [629, 152] width 330 height 16
click at [393, 147] on input "Imperial" at bounding box center [277, 152] width 300 height 11
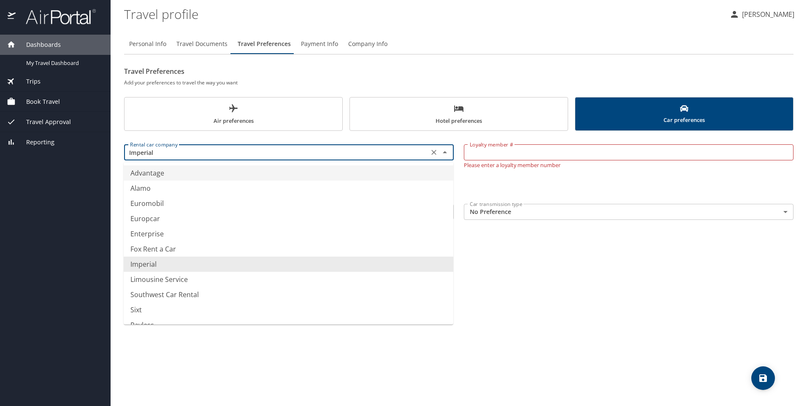
click at [437, 151] on icon "Clear" at bounding box center [434, 152] width 8 height 8
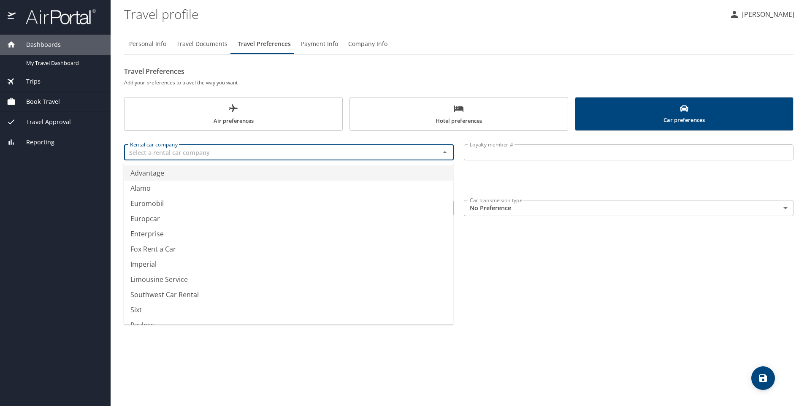
type input "Advantage"
click at [486, 79] on h6 "Add your preferences to travel the way you want" at bounding box center [458, 82] width 669 height 9
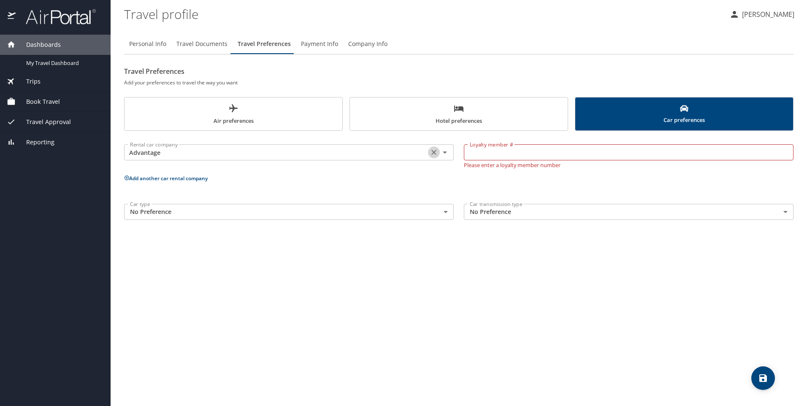
click at [432, 151] on icon "Clear" at bounding box center [434, 152] width 8 height 8
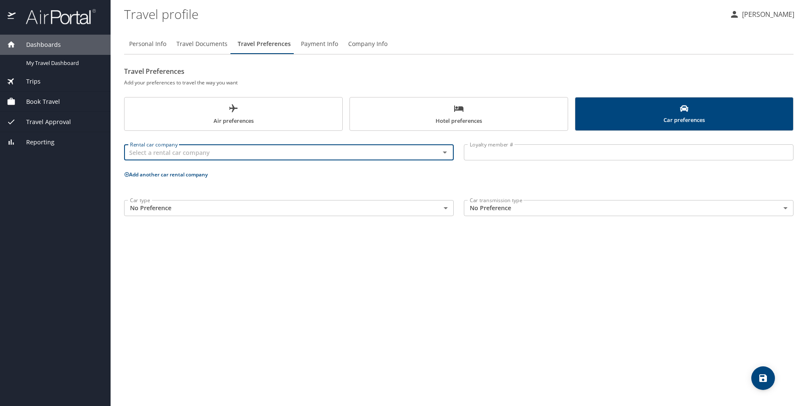
click at [318, 41] on span "Payment Info" at bounding box center [319, 44] width 37 height 11
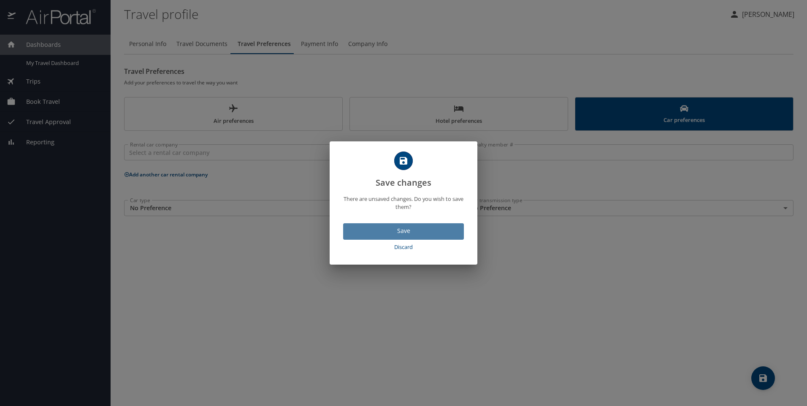
click at [404, 230] on span "Save" at bounding box center [403, 231] width 107 height 11
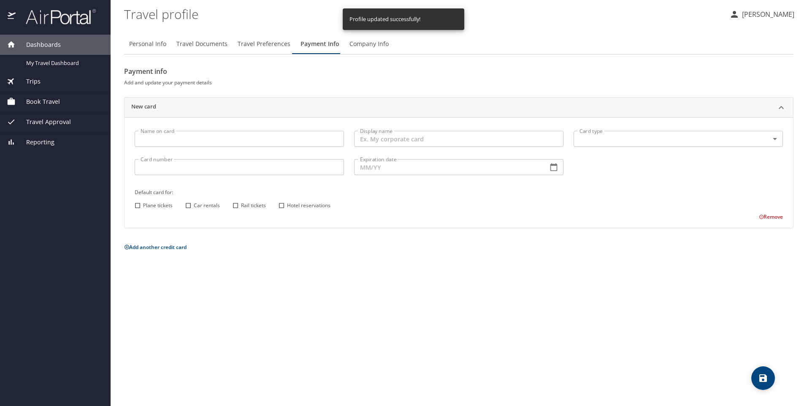
click at [368, 41] on span "Company Info" at bounding box center [368, 44] width 39 height 11
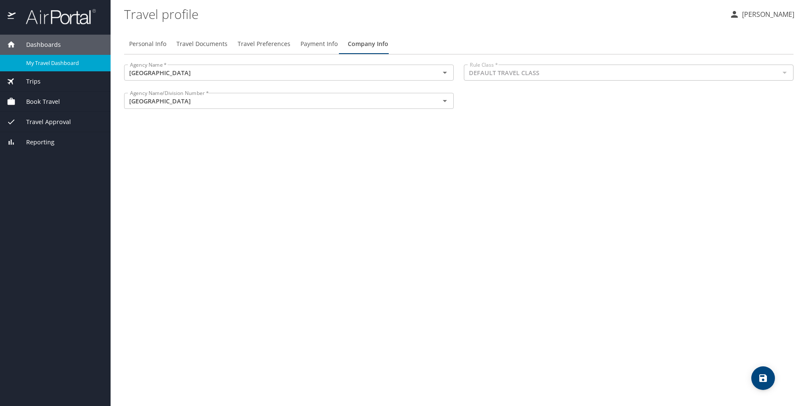
click at [68, 65] on span "My Travel Dashboard" at bounding box center [63, 63] width 74 height 8
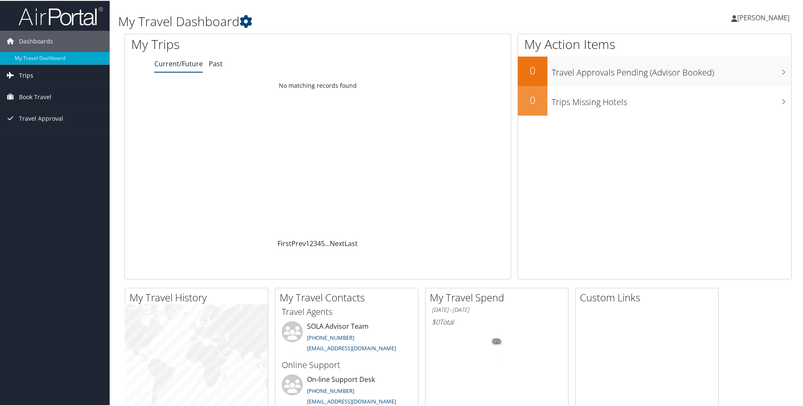
click at [43, 74] on link "Trips" at bounding box center [55, 74] width 110 height 21
click at [41, 141] on span "Book Travel" at bounding box center [35, 134] width 32 height 21
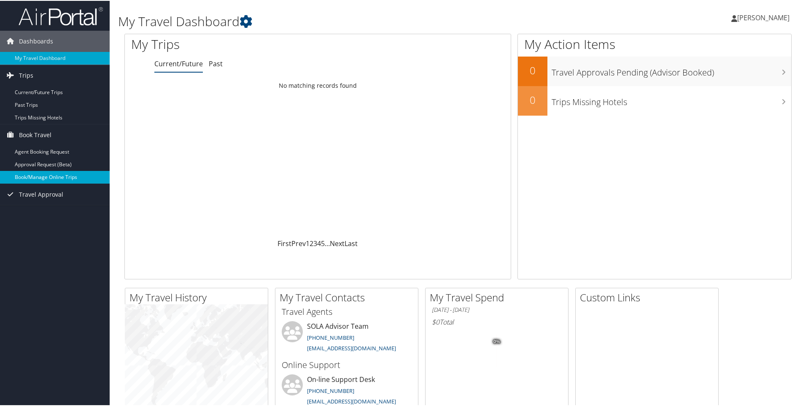
click at [75, 177] on link "Book/Manage Online Trips" at bounding box center [55, 176] width 110 height 13
